Goal: Information Seeking & Learning: Learn about a topic

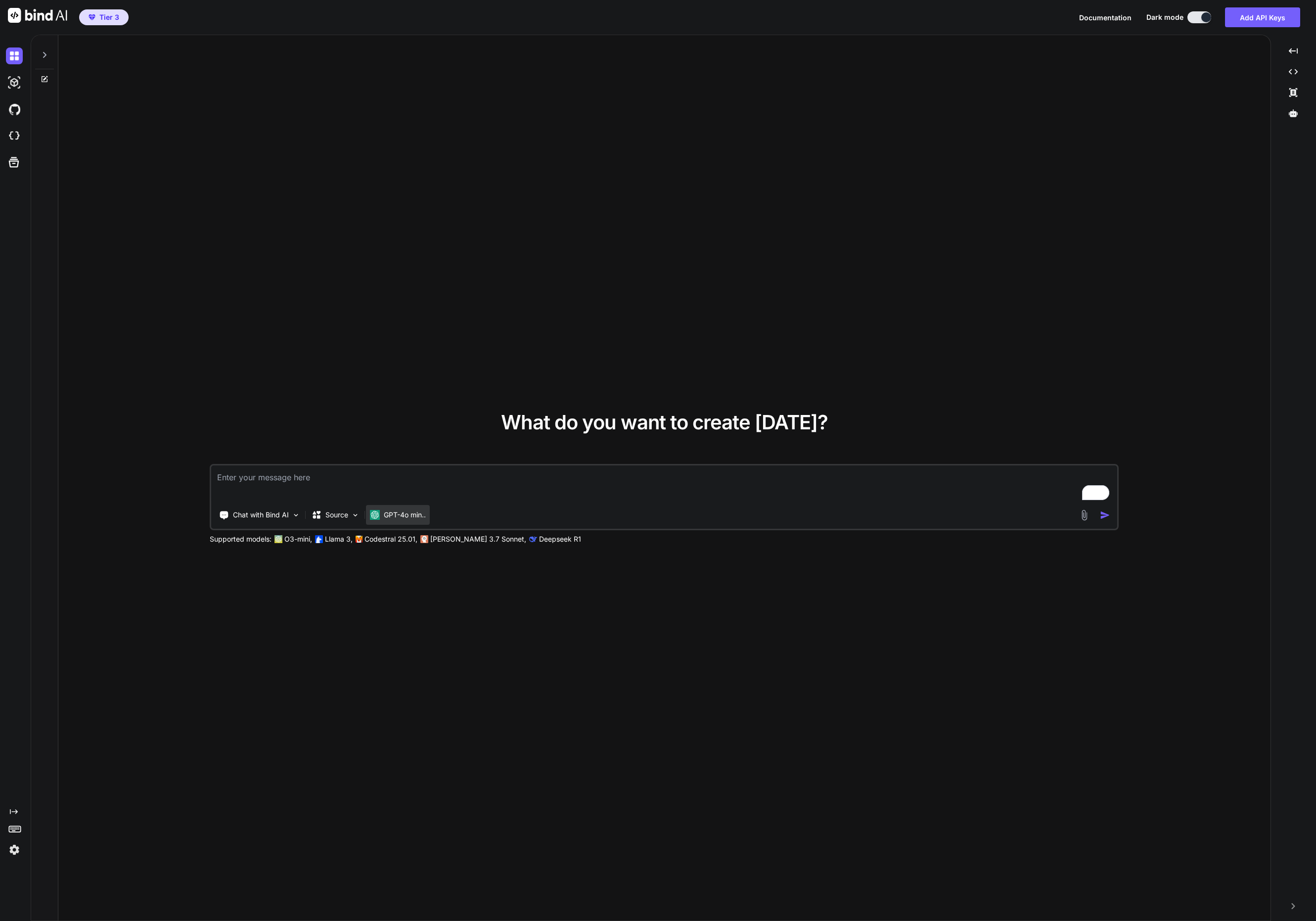
click at [392, 514] on p "GPT-4o min.." at bounding box center [404, 515] width 42 height 10
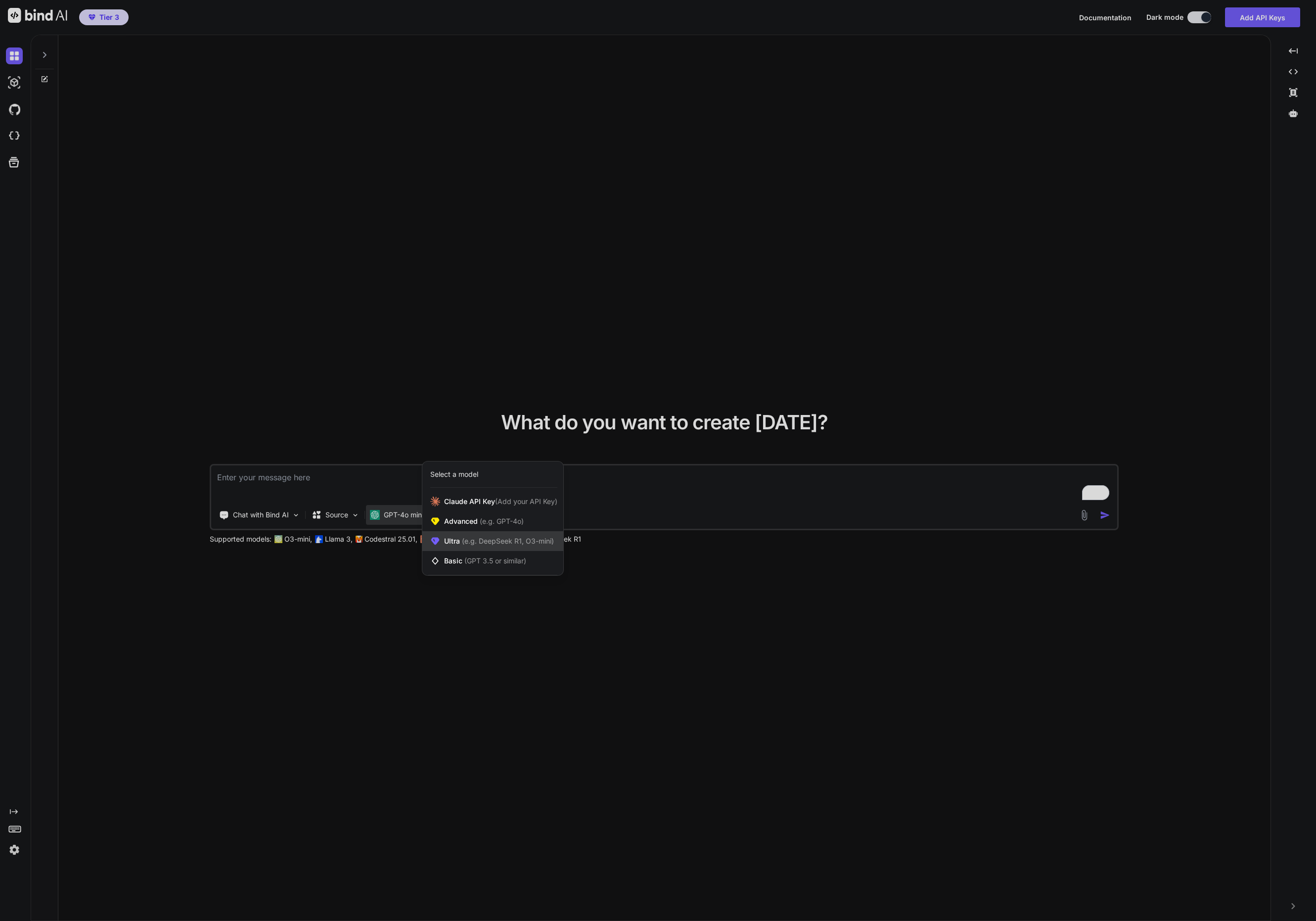
click at [467, 545] on span "Ultra (e.g. DeepSeek R1, O3-mini)" at bounding box center [499, 541] width 110 height 10
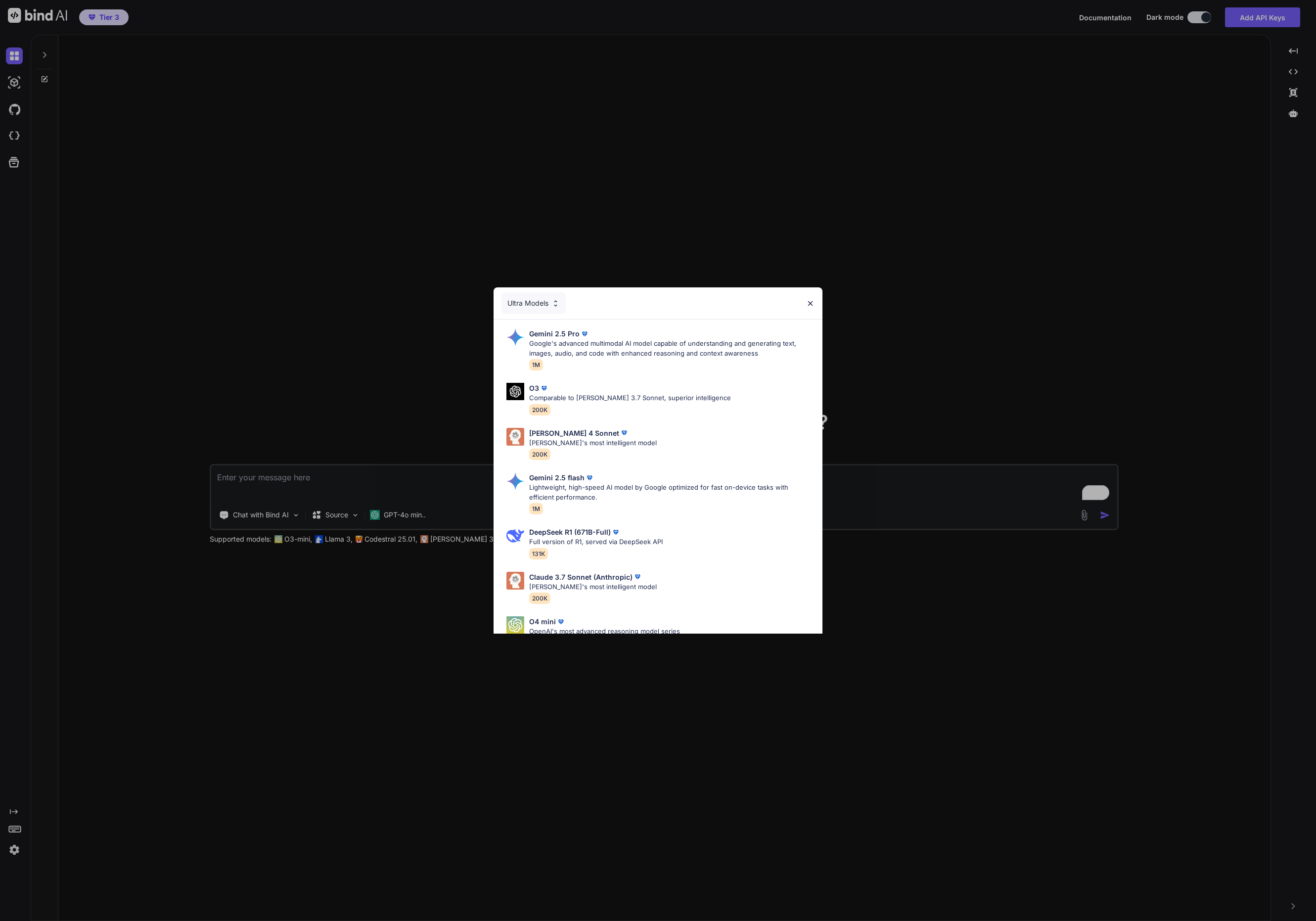
click at [446, 589] on div "Ultra Models Gemini 2.5 Pro Google's advanced multimodal AI model capable of un…" at bounding box center [658, 460] width 1316 height 921
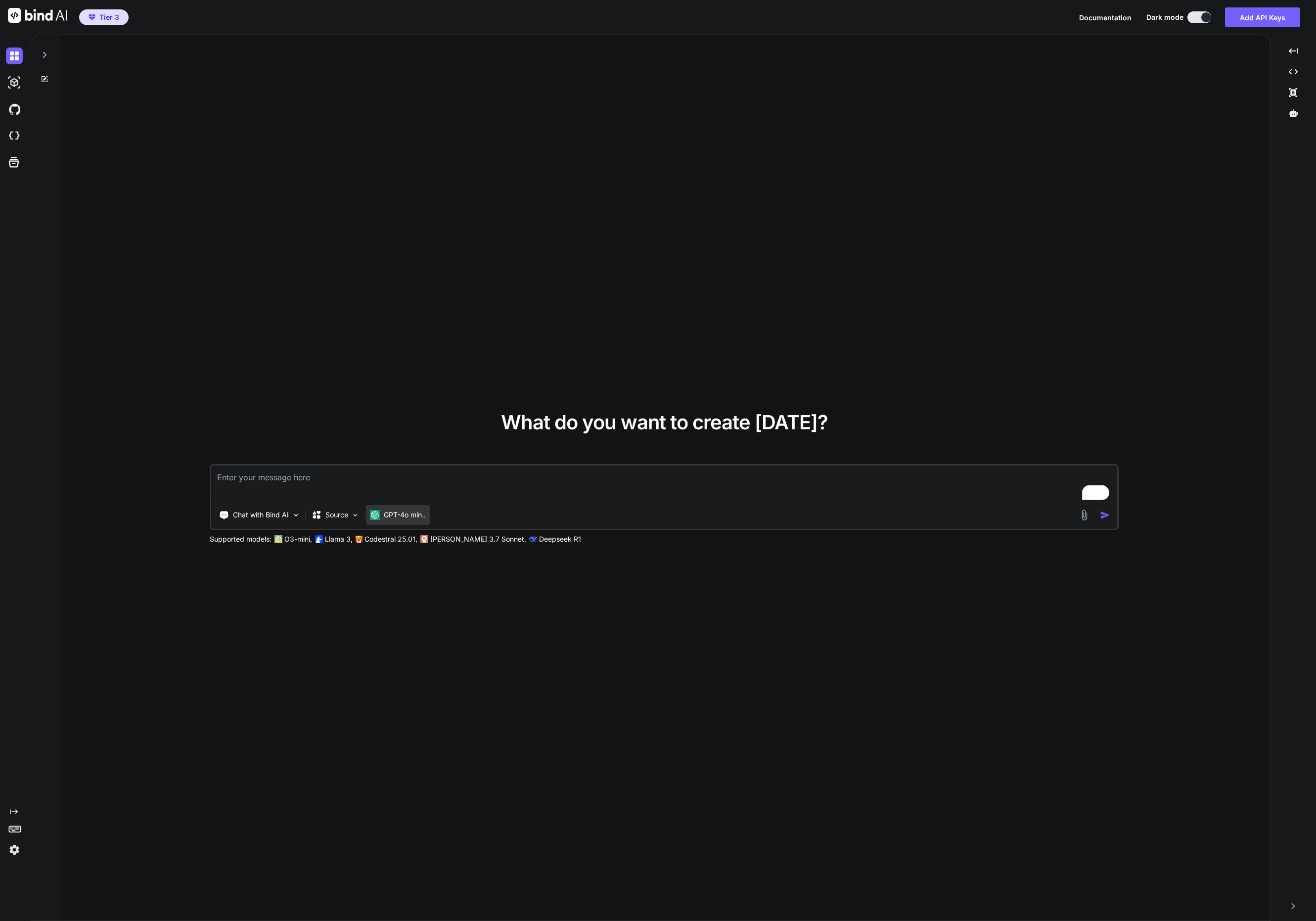
click at [407, 517] on p "GPT-4o min.." at bounding box center [404, 515] width 42 height 10
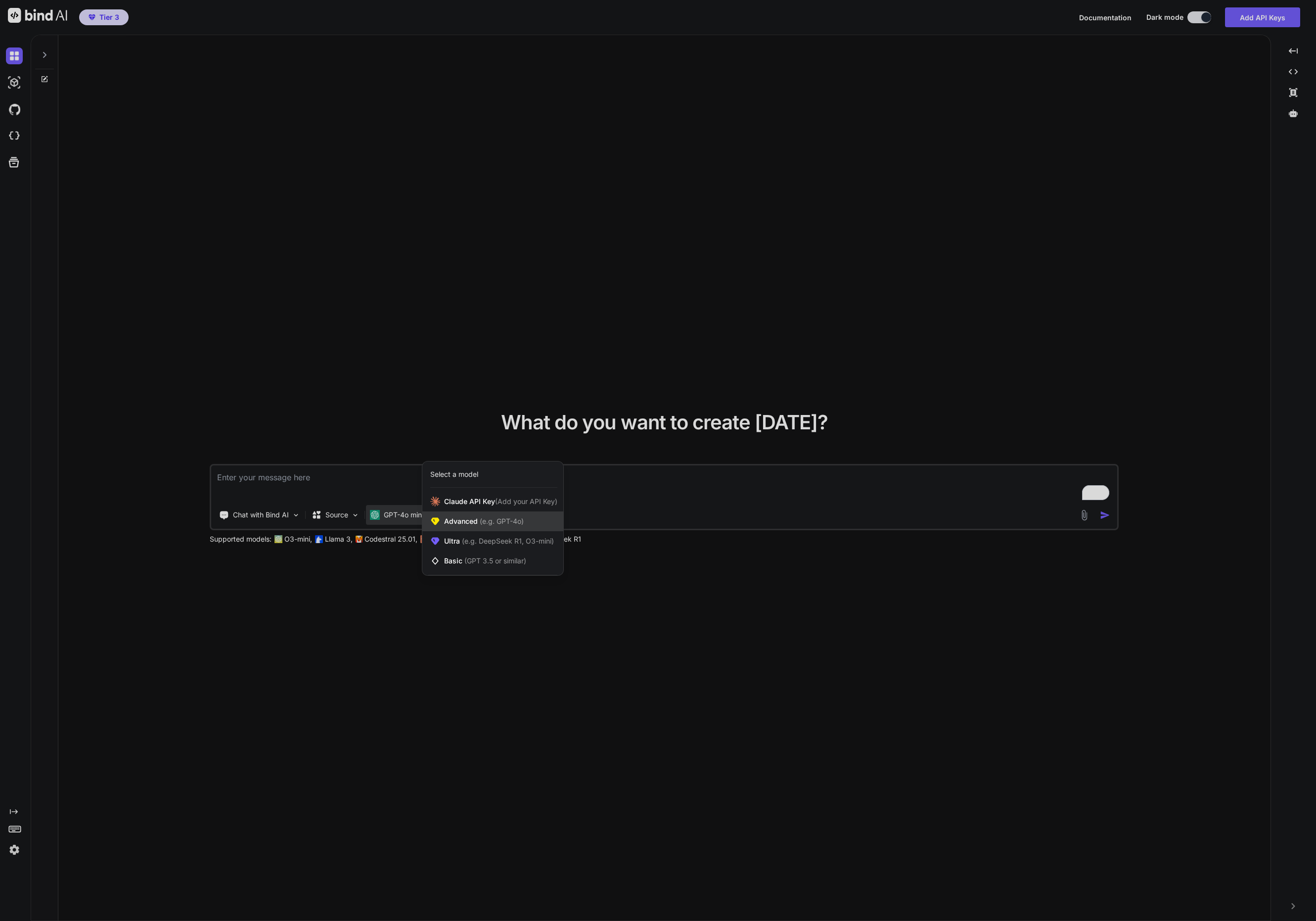
click at [461, 521] on span "Advanced (e.g. GPT-4o)" at bounding box center [483, 521] width 79 height 10
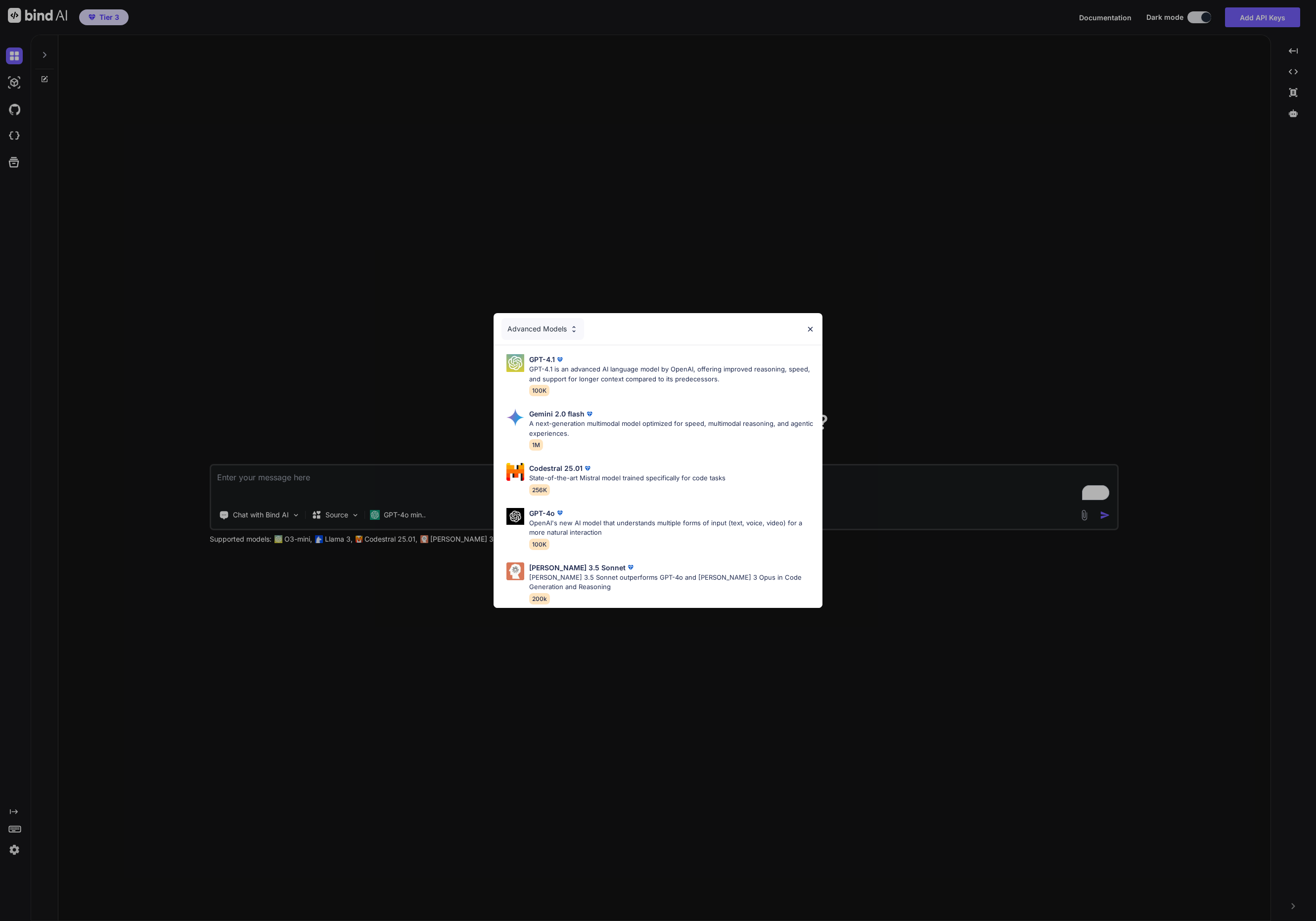
click at [517, 642] on div "Advanced Models GPT-4.1 GPT-4.1 is an advanced AI language model by OpenAI, off…" at bounding box center [658, 460] width 1316 height 921
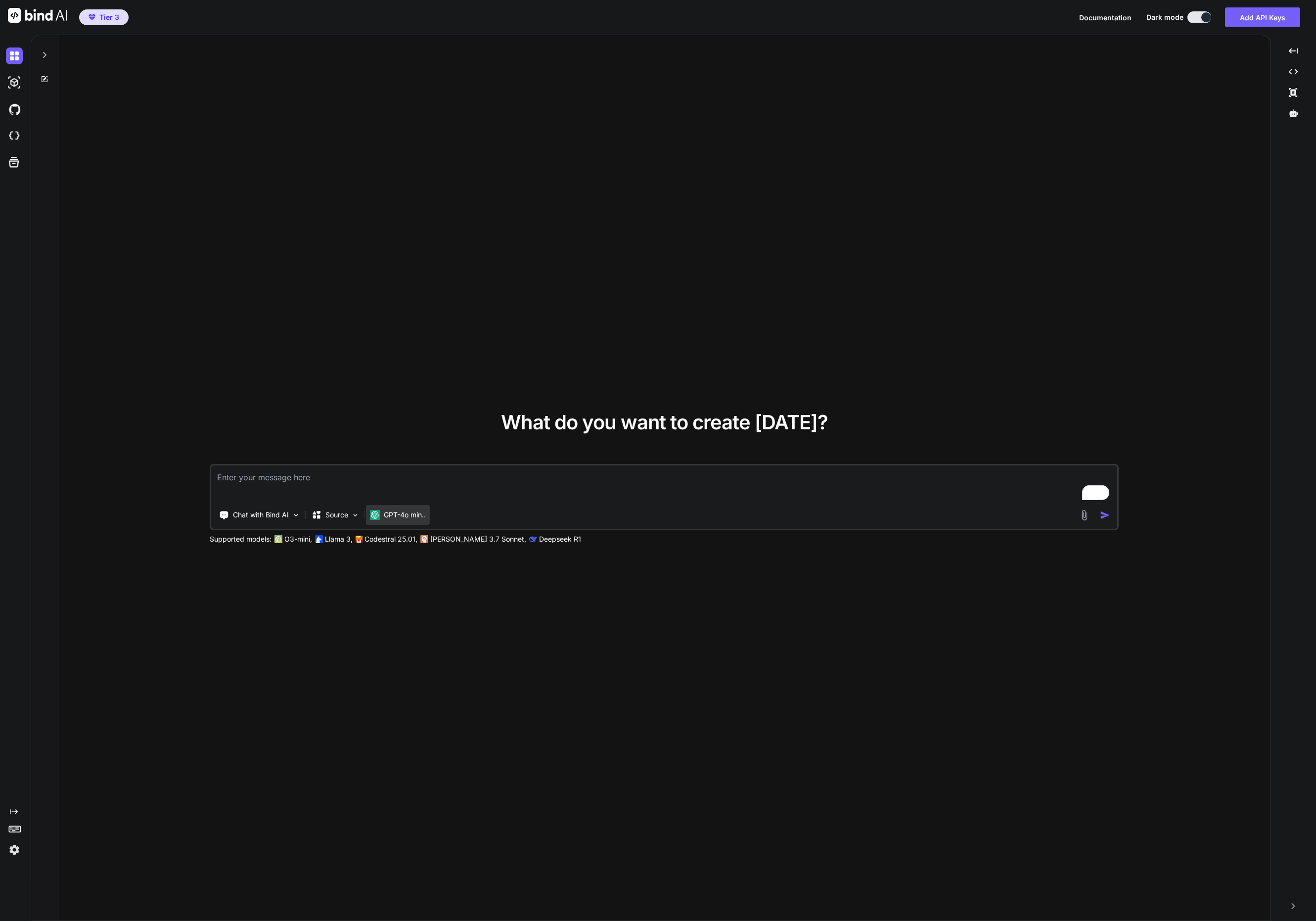
click at [408, 516] on p "GPT-4o min.." at bounding box center [404, 515] width 42 height 10
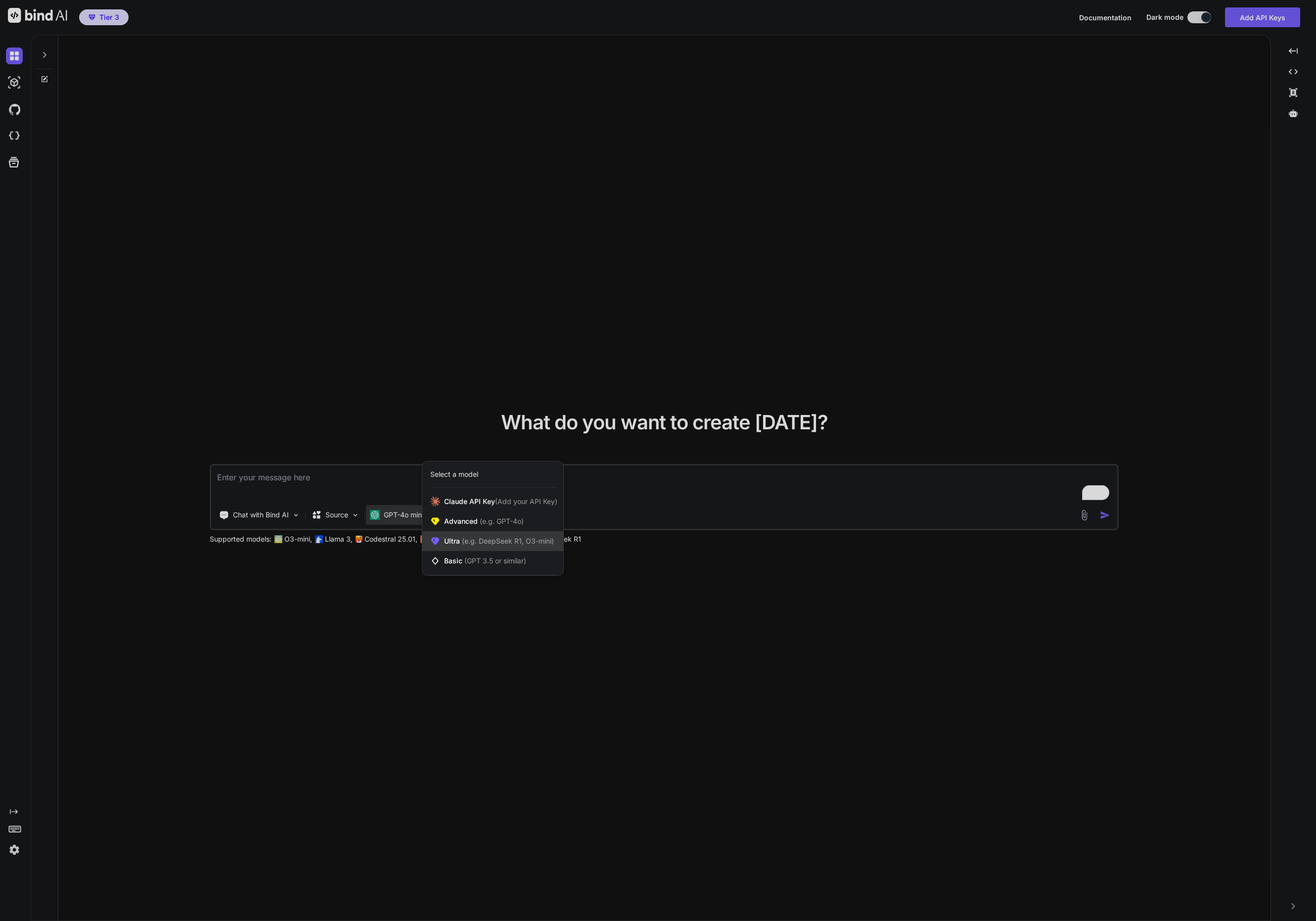
click at [488, 539] on span "(e.g. DeepSeek R1, O3-mini)" at bounding box center [507, 540] width 94 height 8
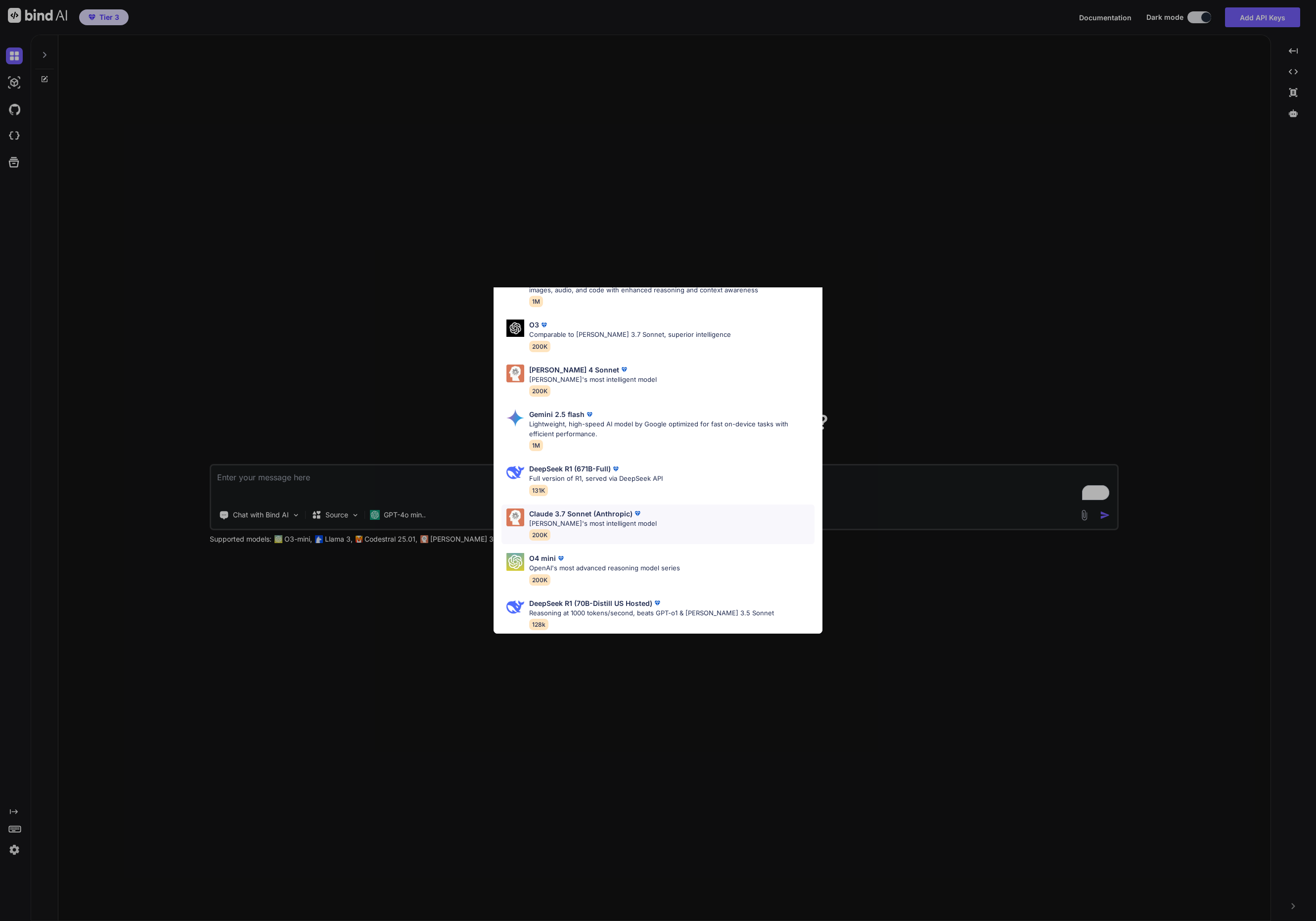
scroll to position [65, 0]
click at [405, 582] on div "Ultra Models Gemini 2.5 Pro Google's advanced multimodal AI model capable of un…" at bounding box center [658, 460] width 1316 height 921
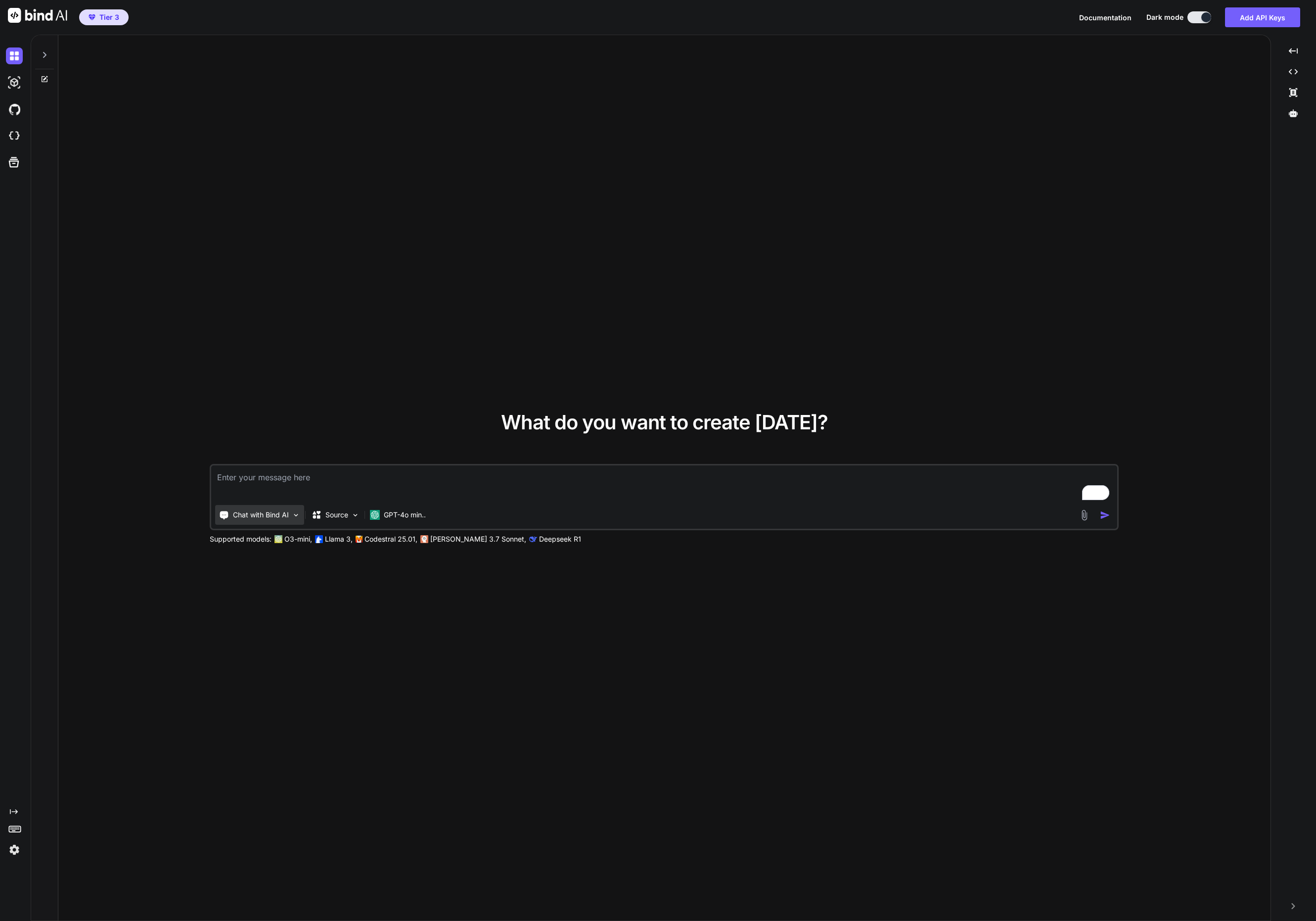
click at [298, 515] on img at bounding box center [296, 515] width 8 height 8
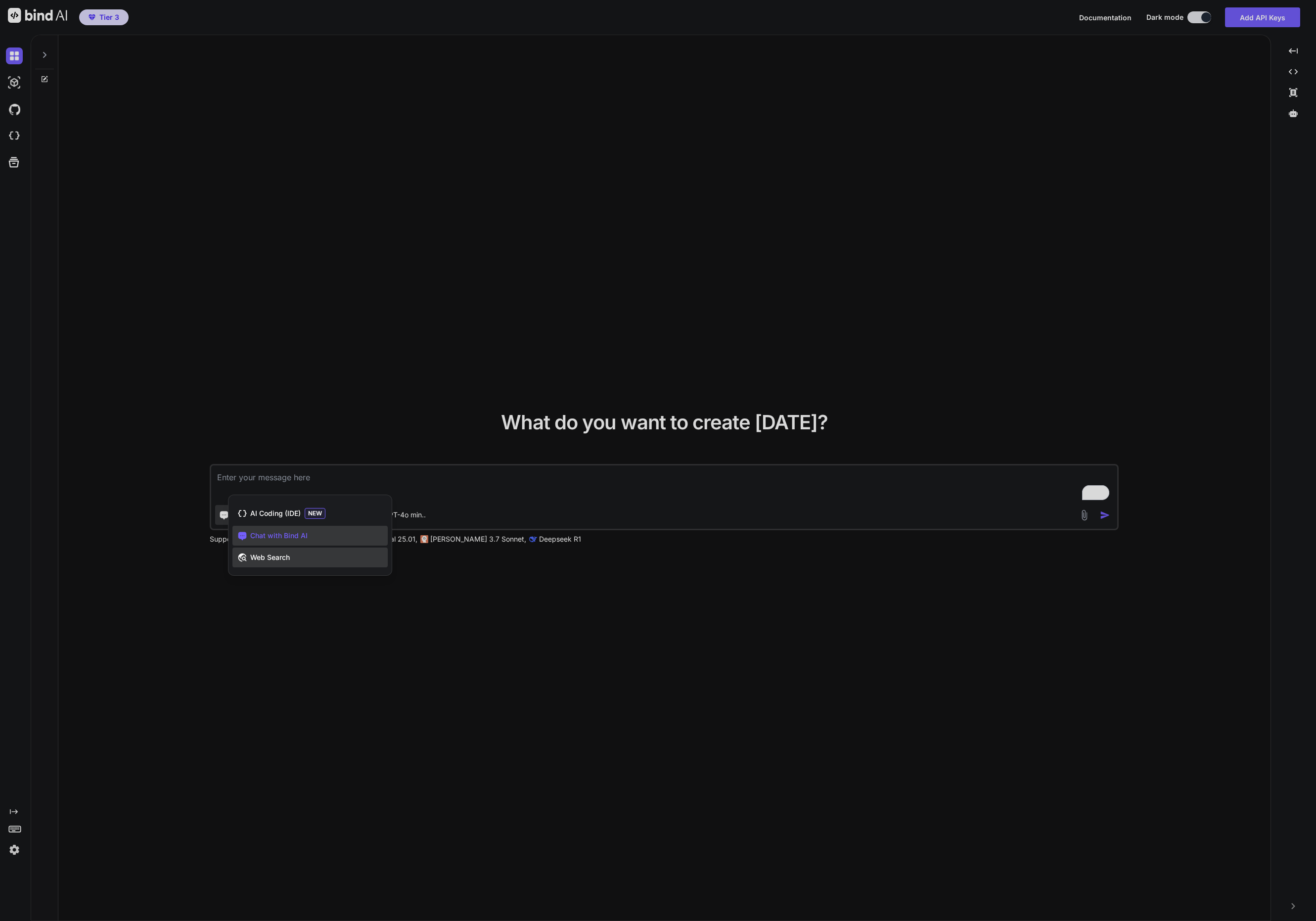
click at [293, 557] on div "Web Search" at bounding box center [310, 557] width 155 height 20
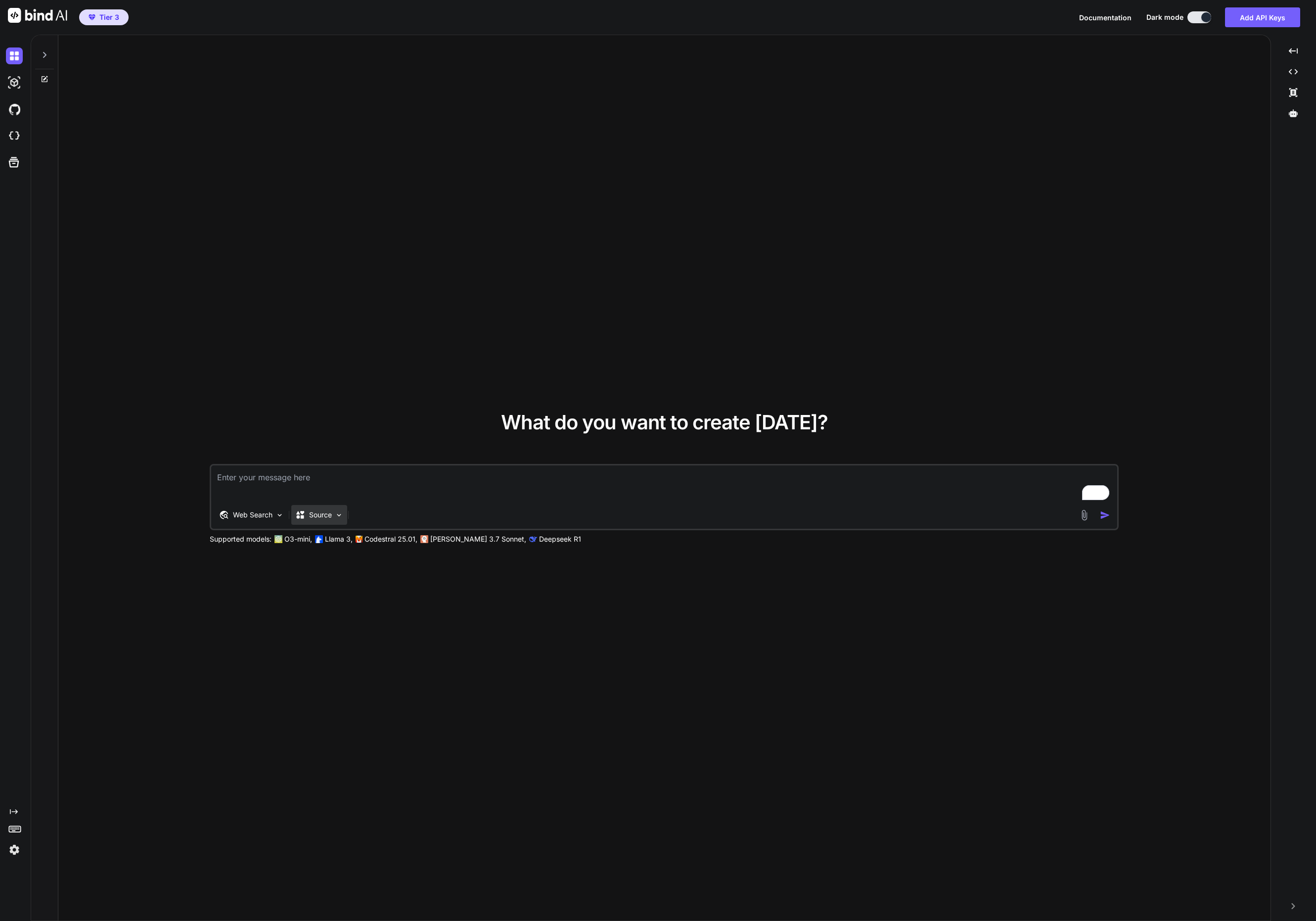
click at [333, 517] on div "Source" at bounding box center [319, 515] width 56 height 20
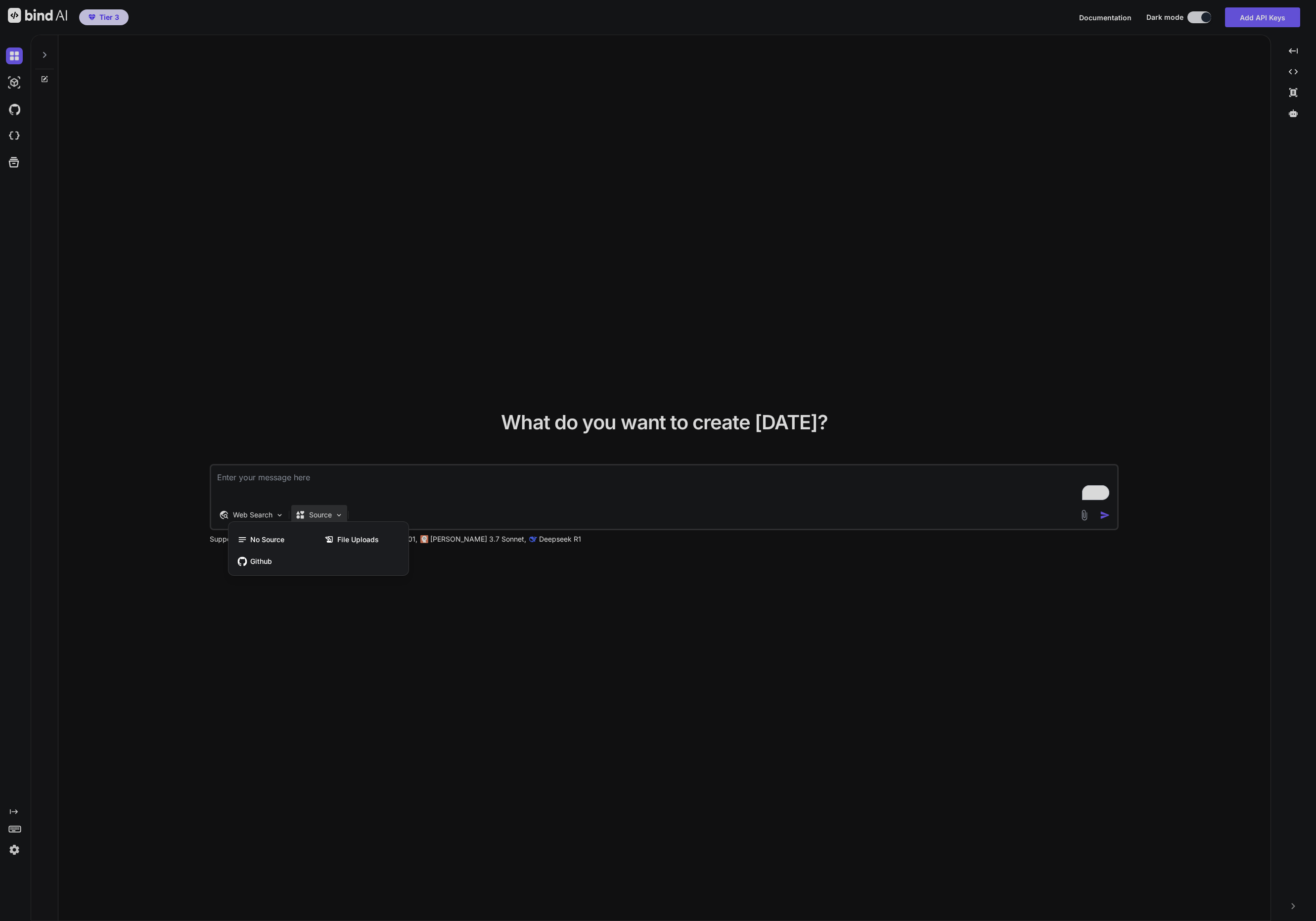
click at [338, 599] on div at bounding box center [658, 460] width 1316 height 921
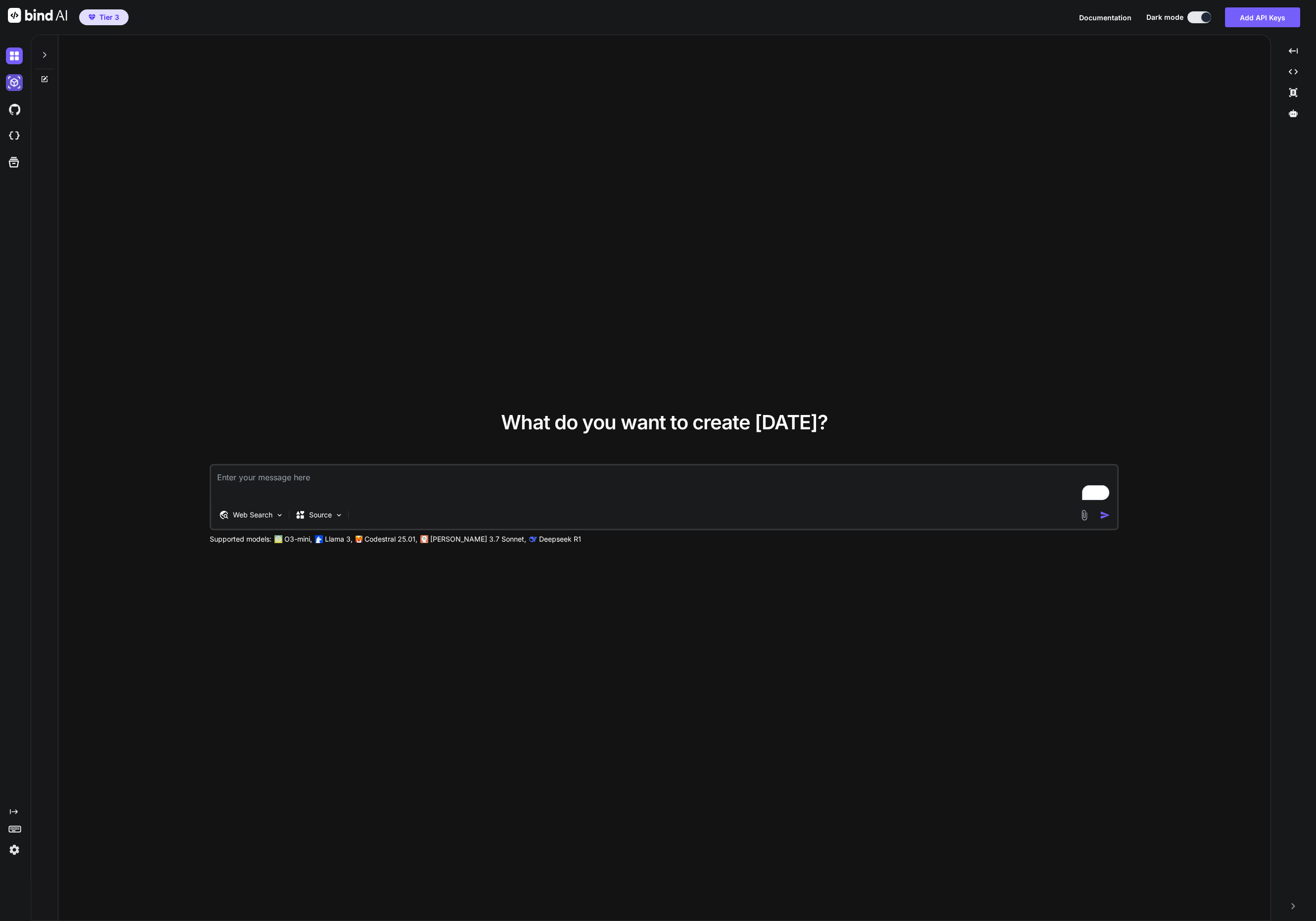
click at [13, 84] on img at bounding box center [14, 83] width 17 height 17
type textarea "x"
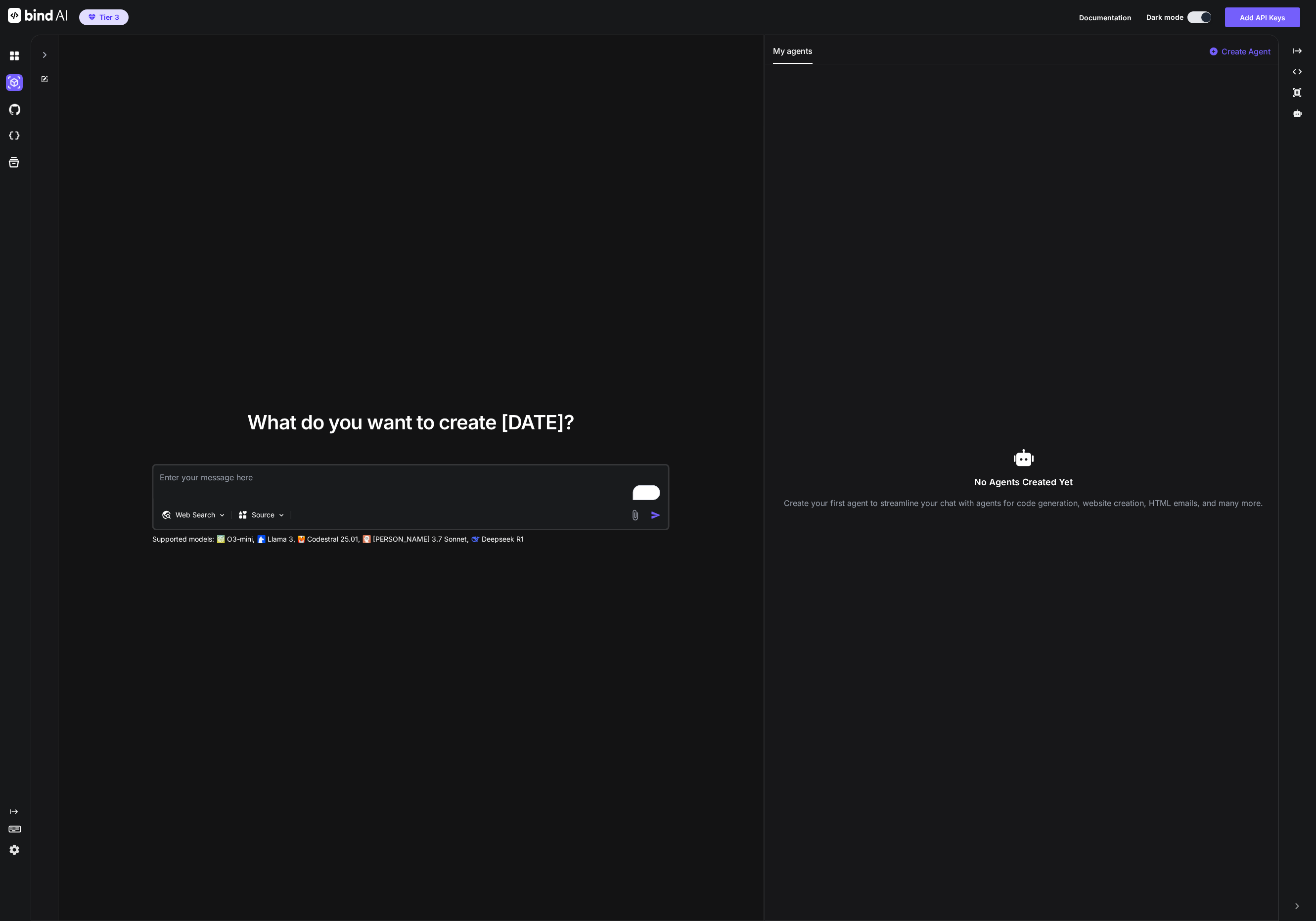
click at [1115, 18] on span "Documentation" at bounding box center [1105, 17] width 52 height 8
